Goal: Task Accomplishment & Management: Manage account settings

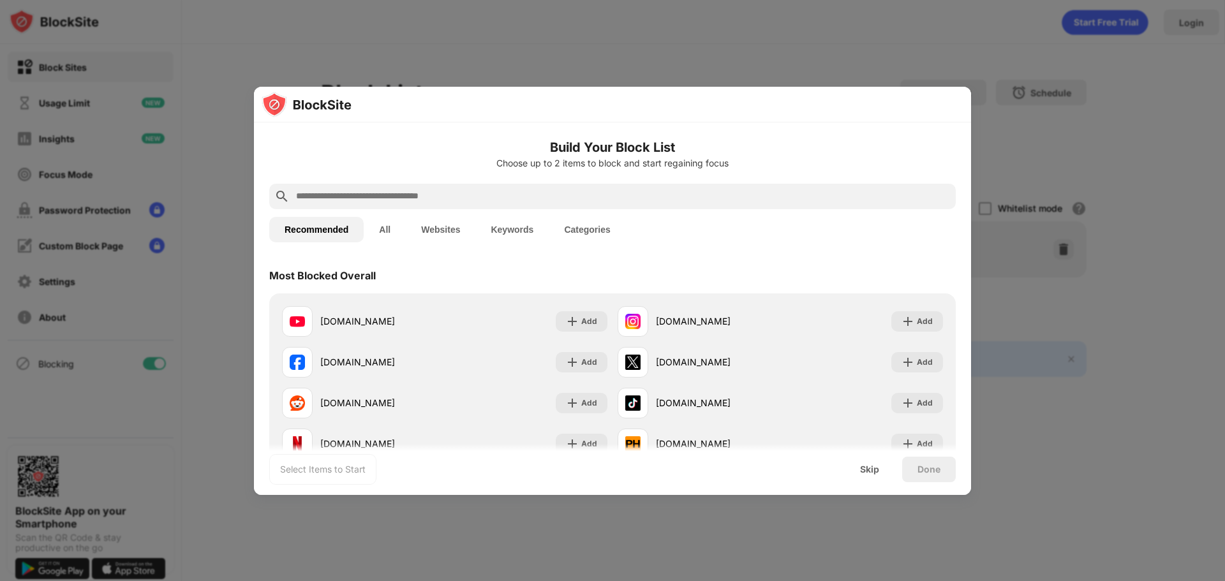
click at [447, 202] on input "text" at bounding box center [623, 196] width 656 height 15
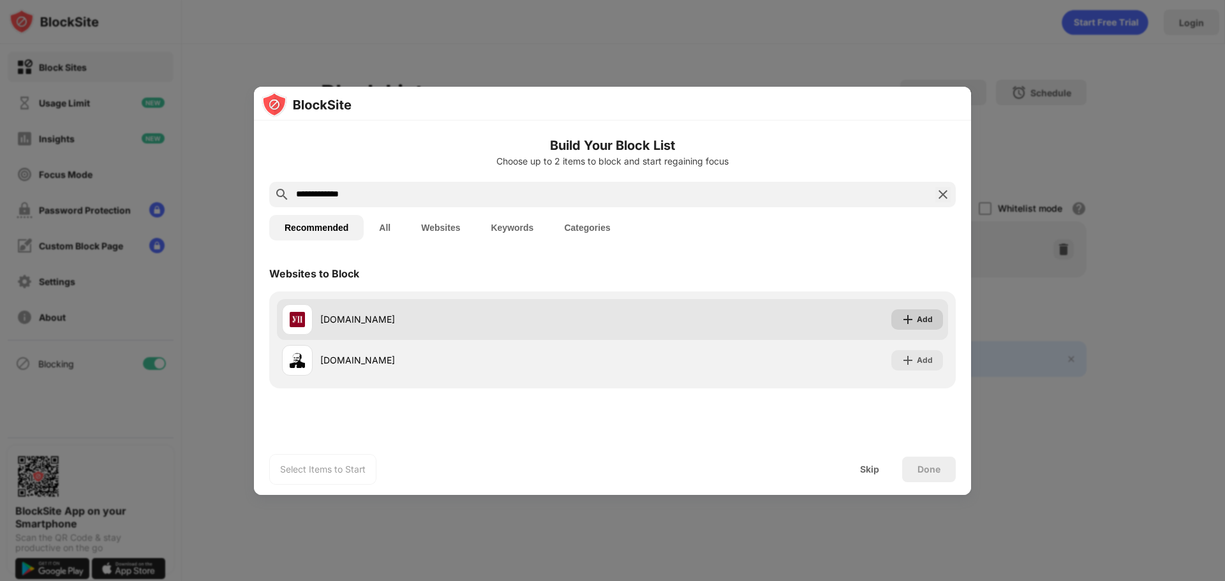
type input "**********"
click at [912, 325] on img at bounding box center [908, 319] width 13 height 13
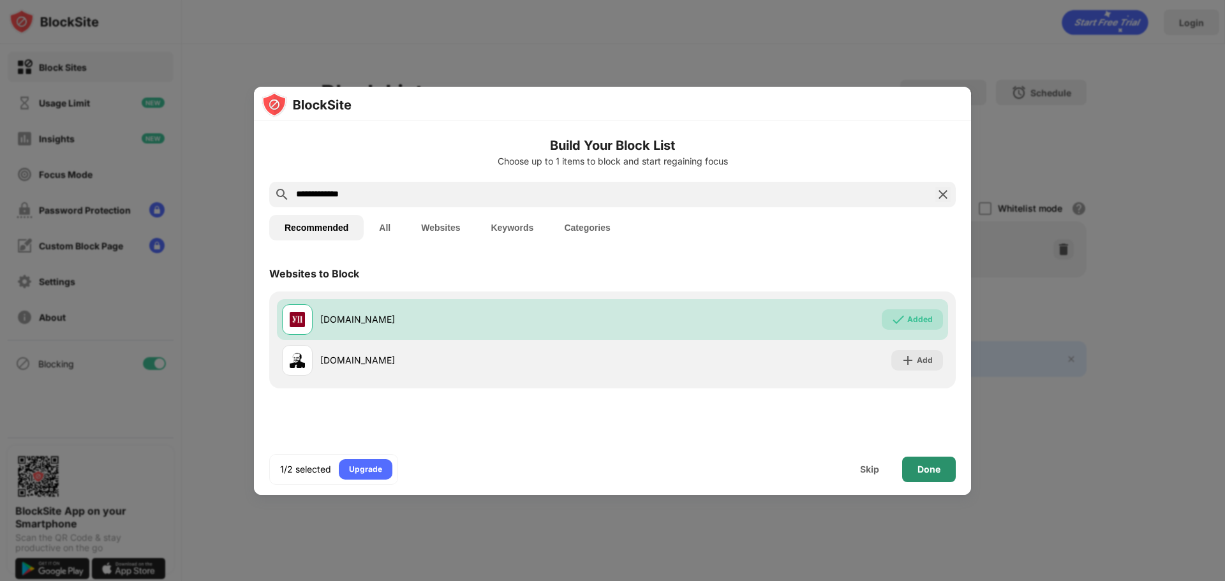
click at [930, 466] on div "Done" at bounding box center [928, 469] width 23 height 10
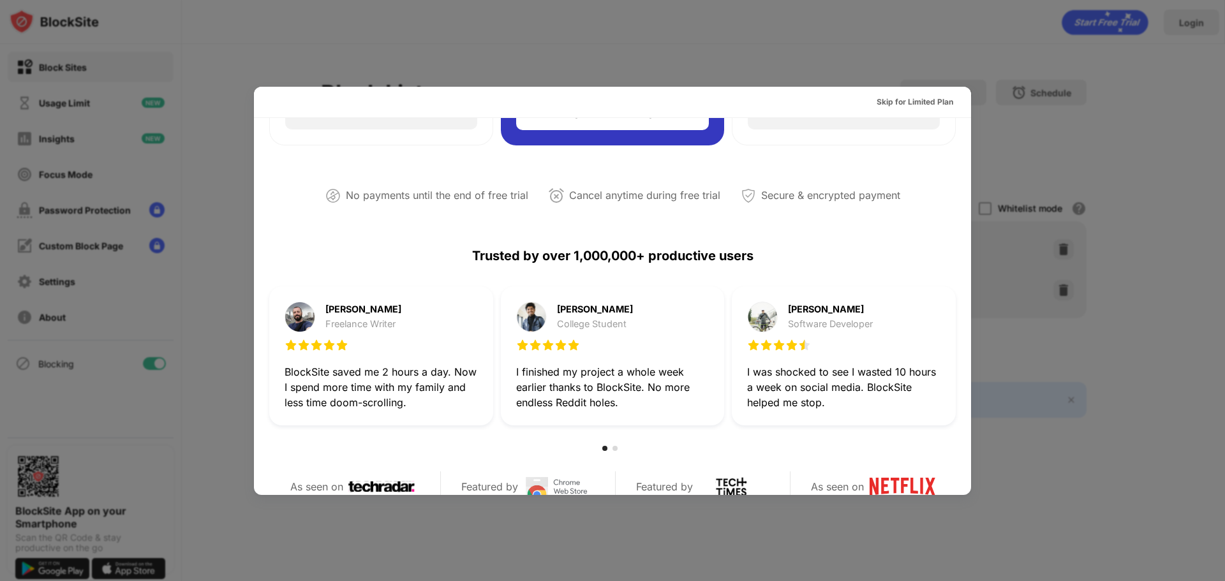
scroll to position [622, 0]
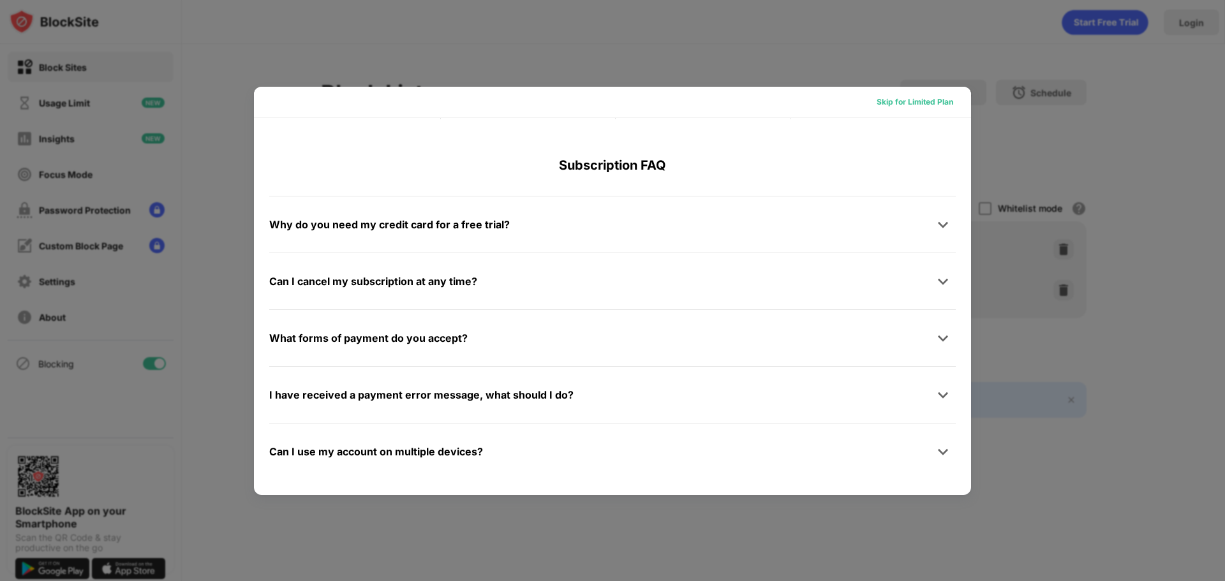
click at [930, 96] on div "Skip for Limited Plan" at bounding box center [915, 102] width 77 height 13
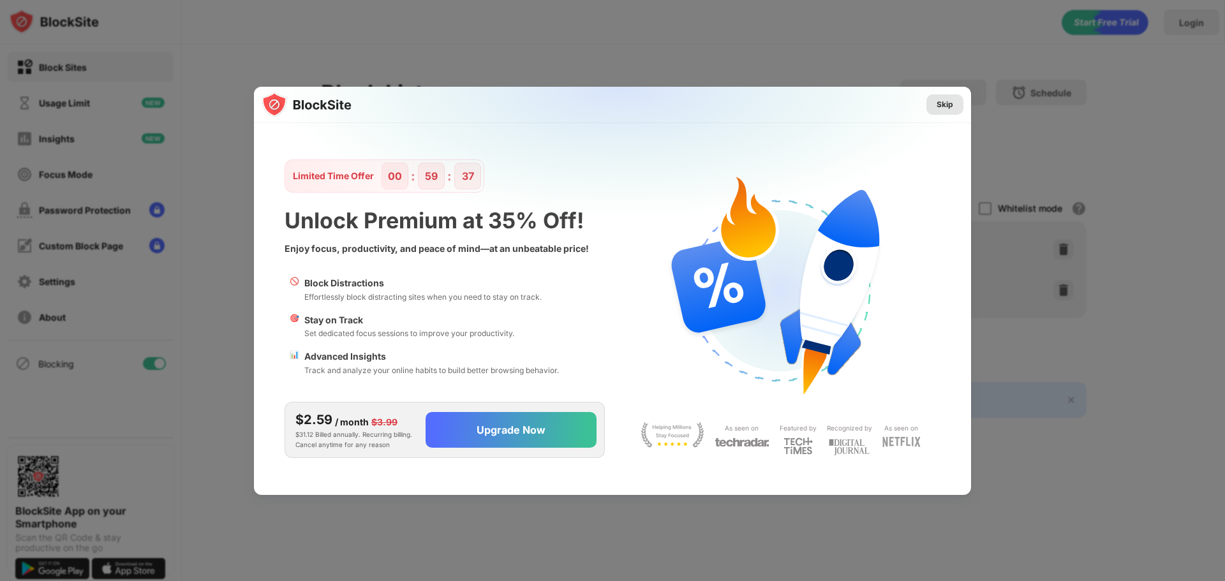
click at [941, 104] on div "Skip" at bounding box center [945, 104] width 17 height 13
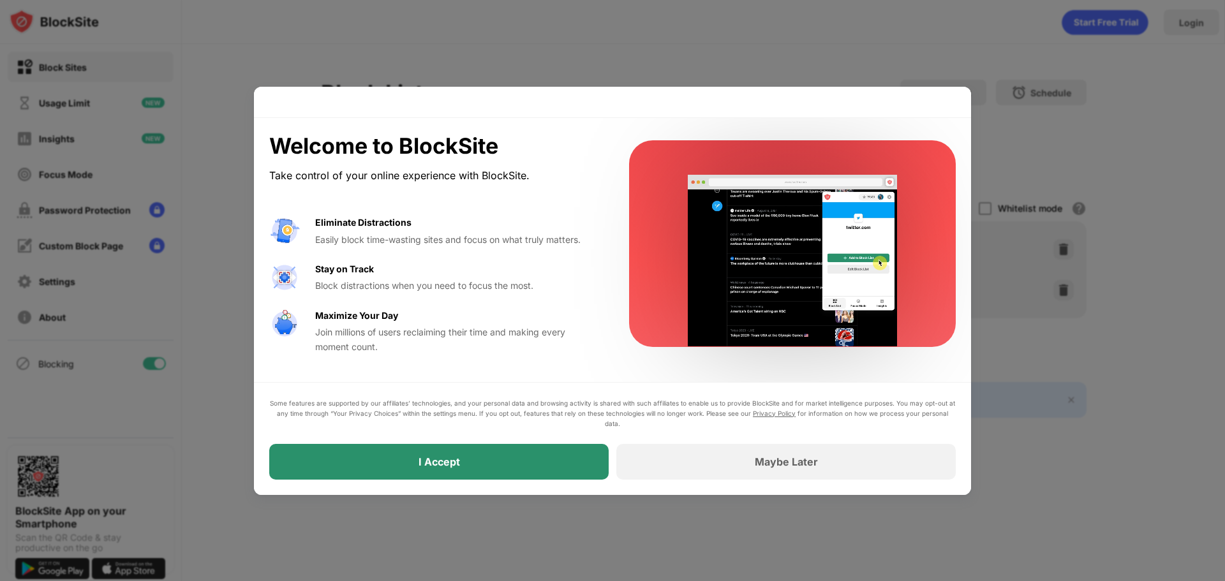
click at [528, 464] on div "I Accept" at bounding box center [438, 462] width 339 height 36
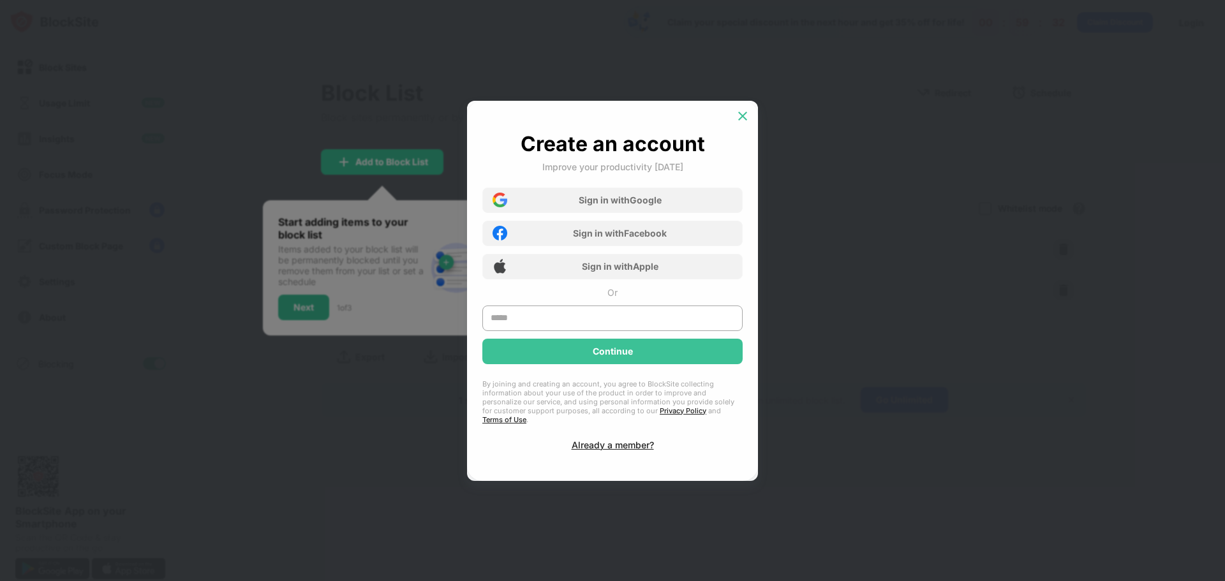
click at [738, 114] on img at bounding box center [742, 116] width 13 height 13
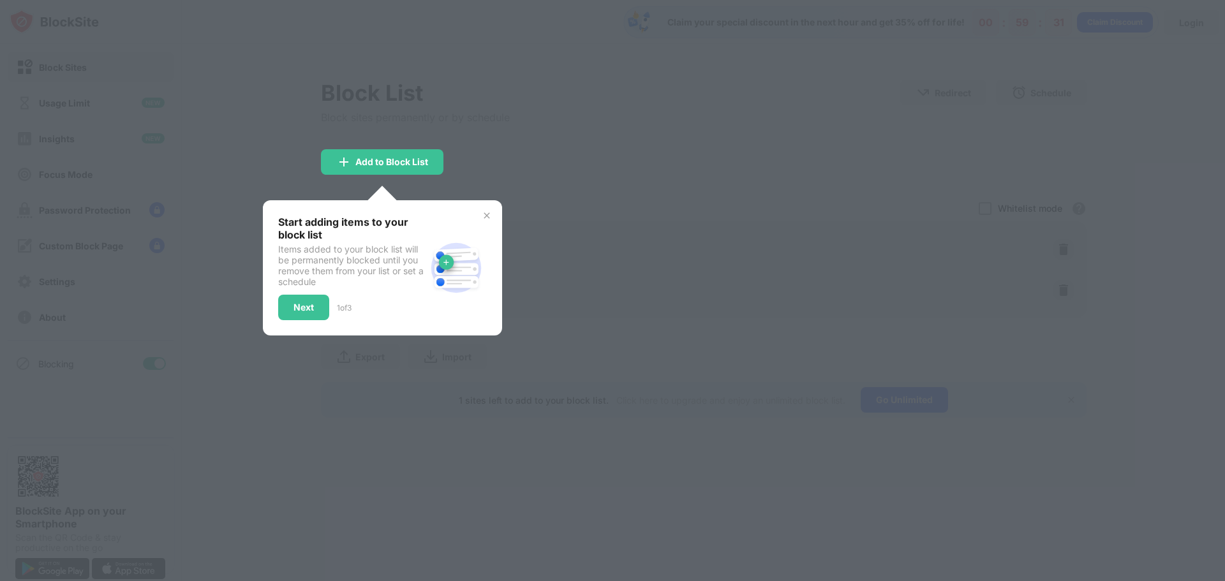
click at [526, 151] on div at bounding box center [612, 290] width 1225 height 581
click at [485, 216] on img at bounding box center [487, 216] width 10 height 10
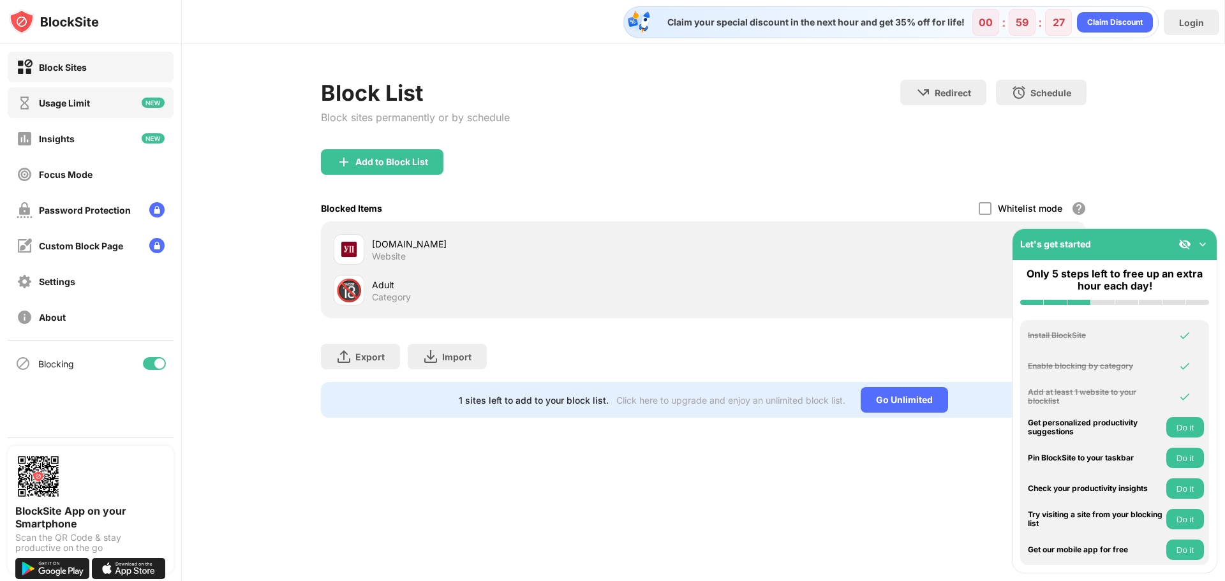
click at [87, 108] on div "Usage Limit" at bounding box center [53, 103] width 73 height 16
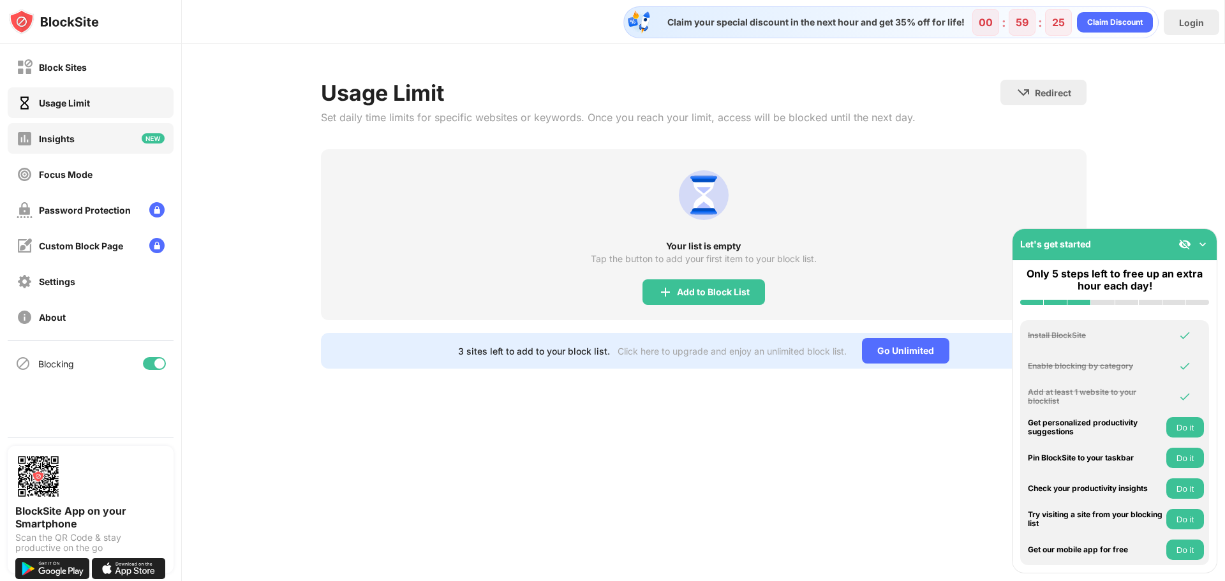
click at [84, 151] on div "Insights" at bounding box center [91, 138] width 166 height 31
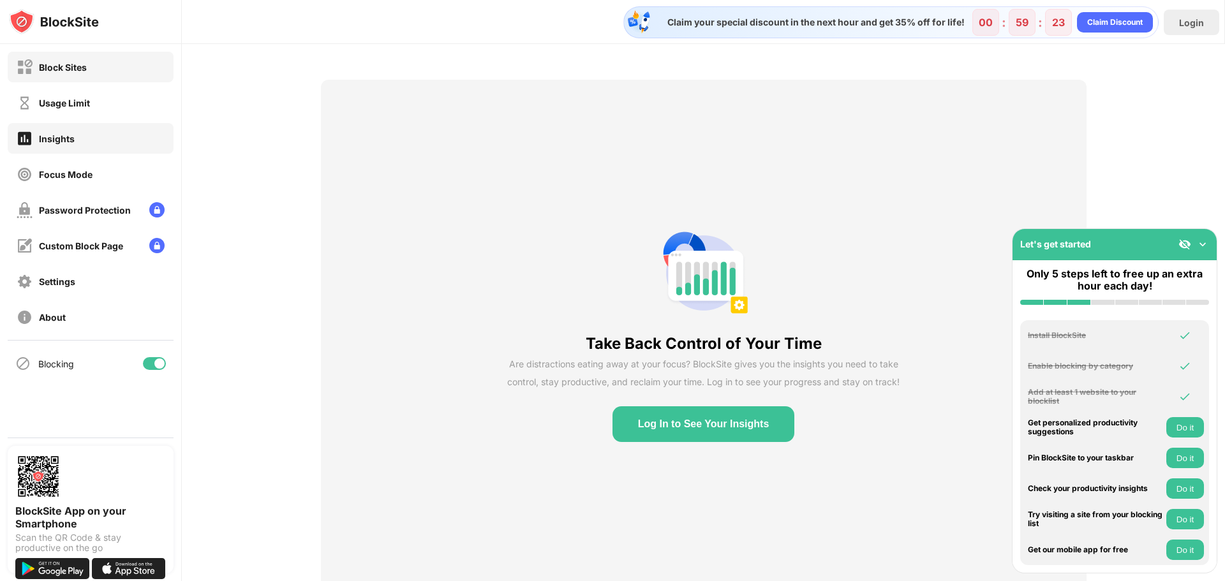
click at [71, 64] on div "Block Sites" at bounding box center [63, 67] width 48 height 11
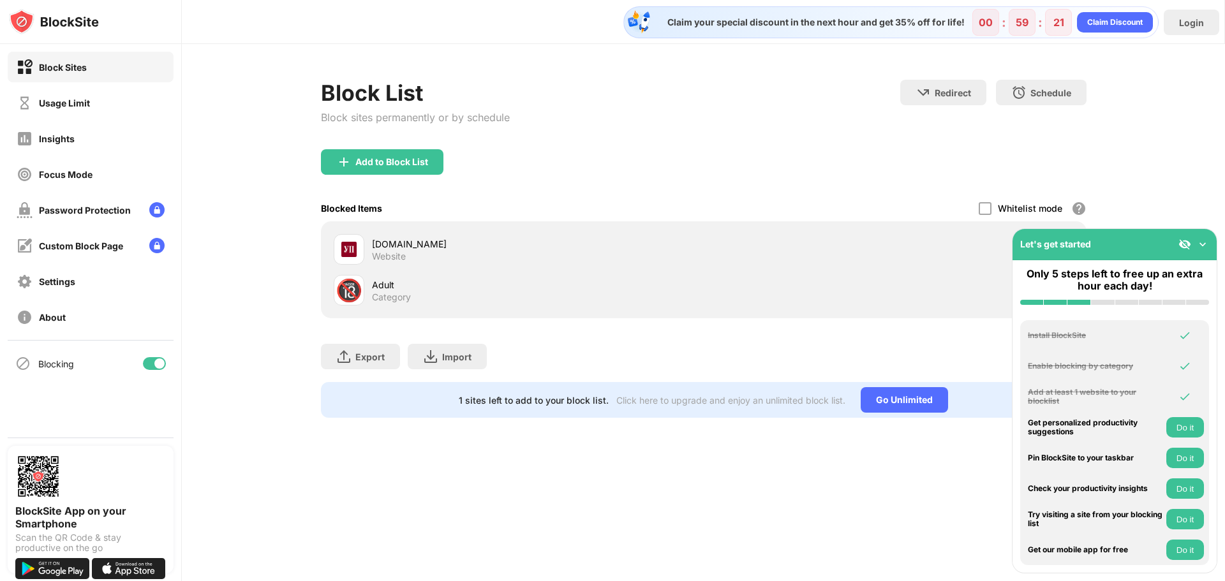
click at [1202, 243] on img at bounding box center [1202, 244] width 13 height 13
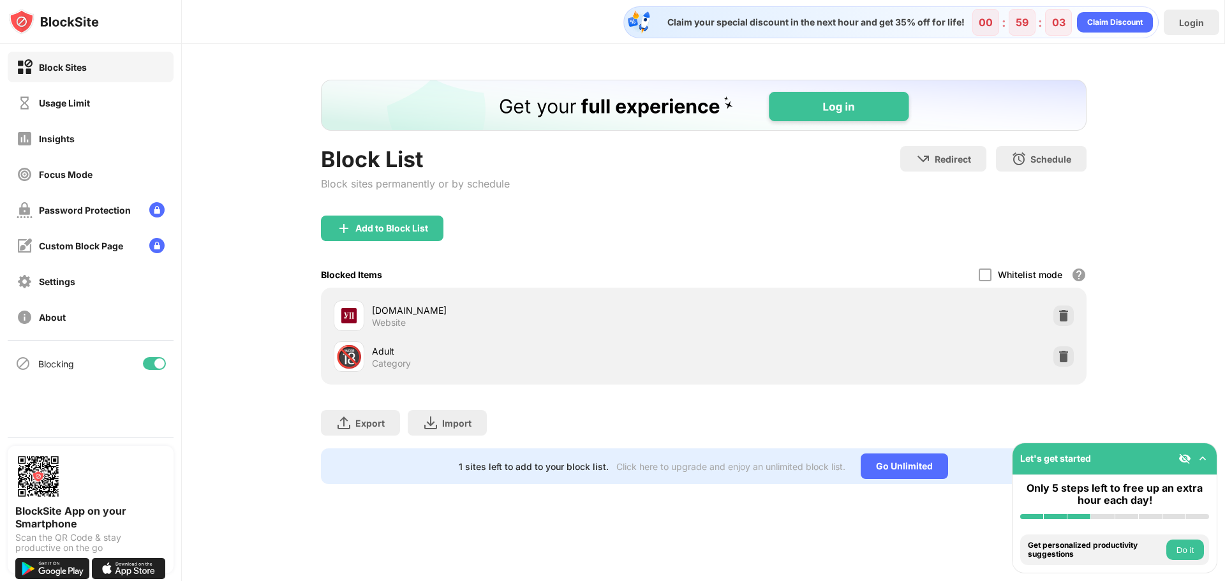
drag, startPoint x: 249, startPoint y: 248, endPoint x: 107, endPoint y: 251, distance: 142.3
click at [248, 248] on div "Block List Block sites permanently or by schedule Redirect Choose a site to be …" at bounding box center [703, 282] width 1043 height 476
click at [57, 272] on div "Settings" at bounding box center [91, 281] width 166 height 31
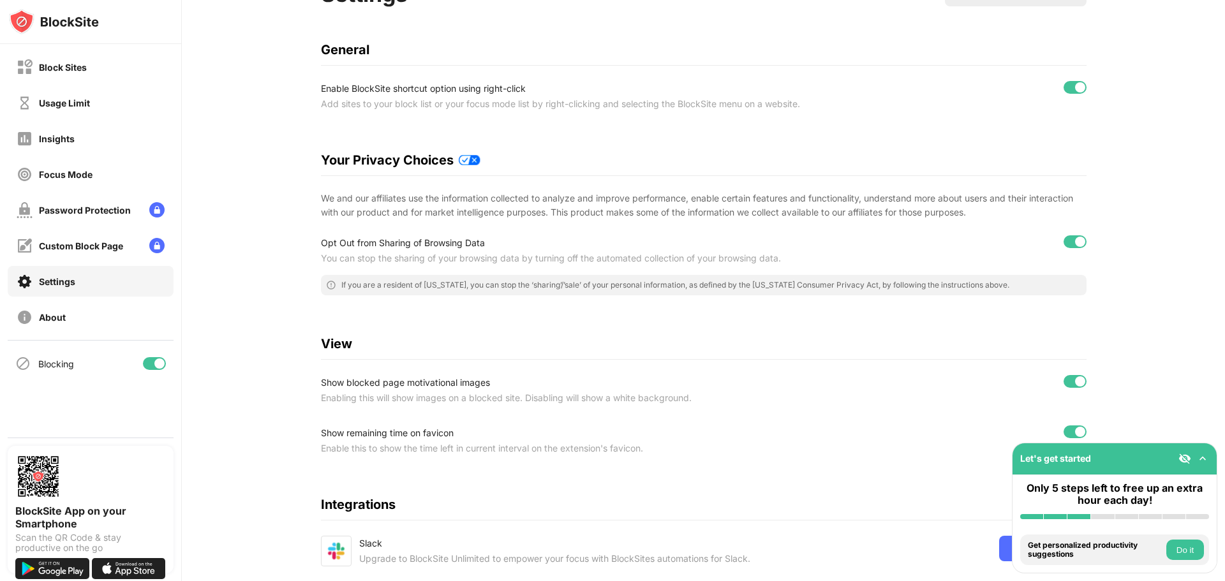
scroll to position [204, 0]
